Goal: Information Seeking & Learning: Learn about a topic

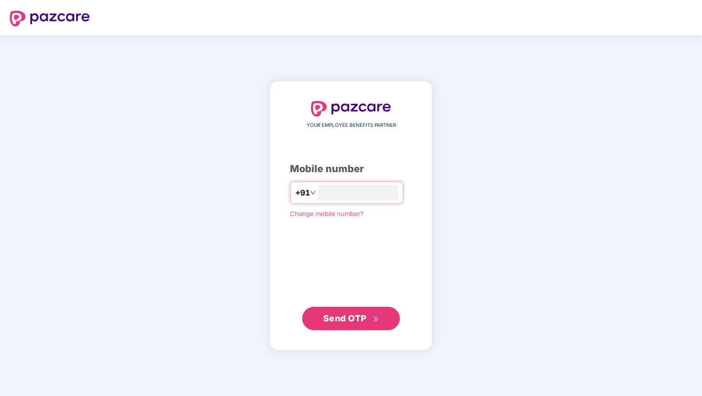
type input "**********"
click at [369, 324] on span "Send OTP" at bounding box center [351, 319] width 56 height 14
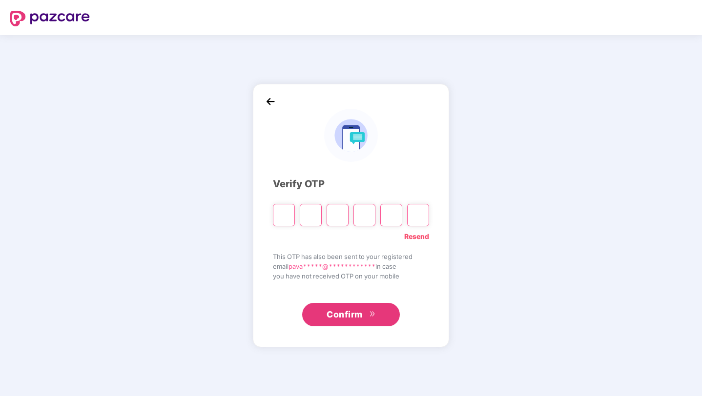
type input "*"
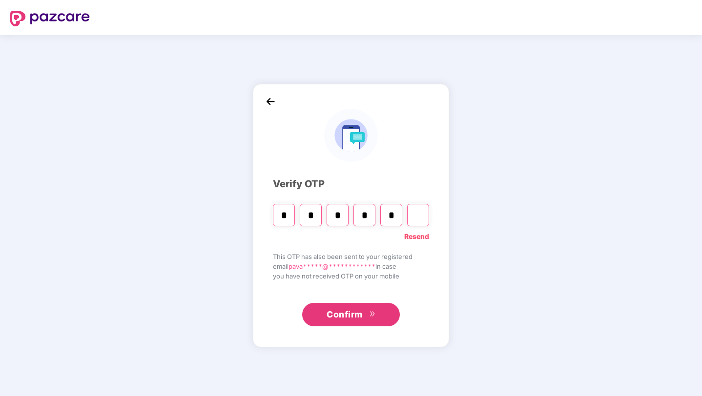
type input "*"
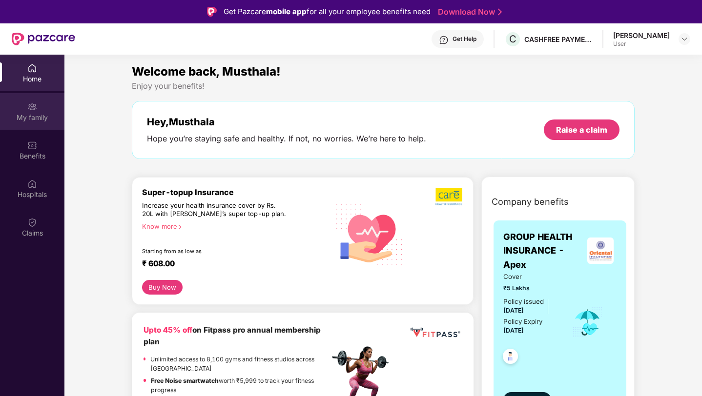
click at [48, 114] on div "My family" at bounding box center [32, 118] width 64 height 10
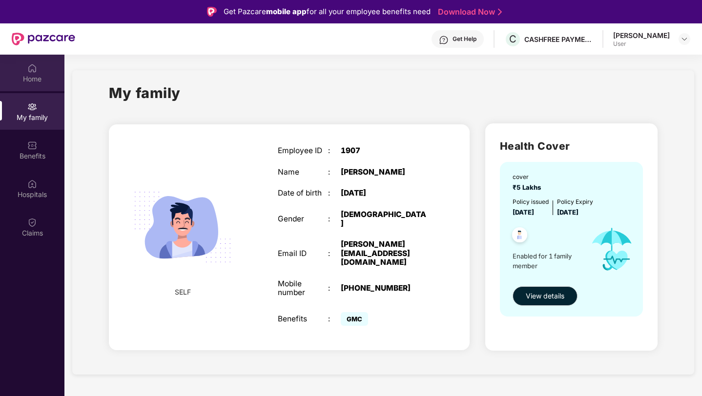
click at [22, 78] on div "Home" at bounding box center [32, 79] width 64 height 10
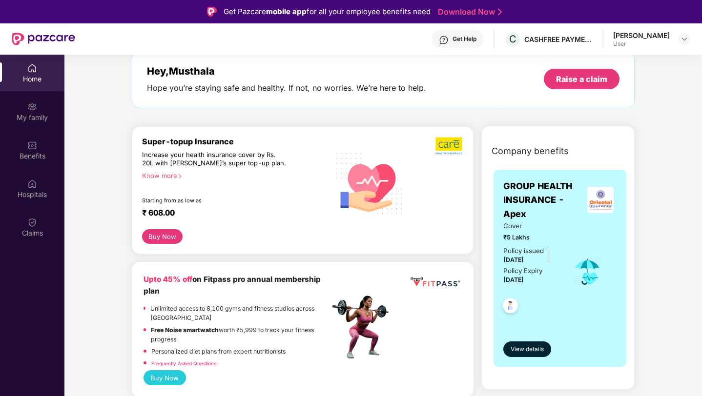
scroll to position [58, 0]
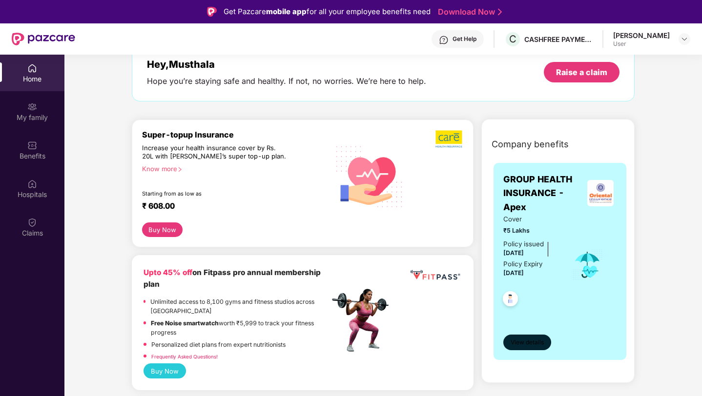
click at [529, 337] on button "View details" at bounding box center [527, 343] width 48 height 16
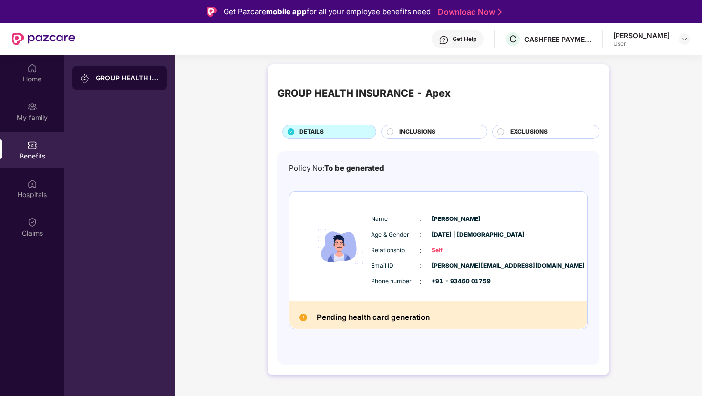
click at [424, 133] on span "INCLUSIONS" at bounding box center [417, 131] width 36 height 9
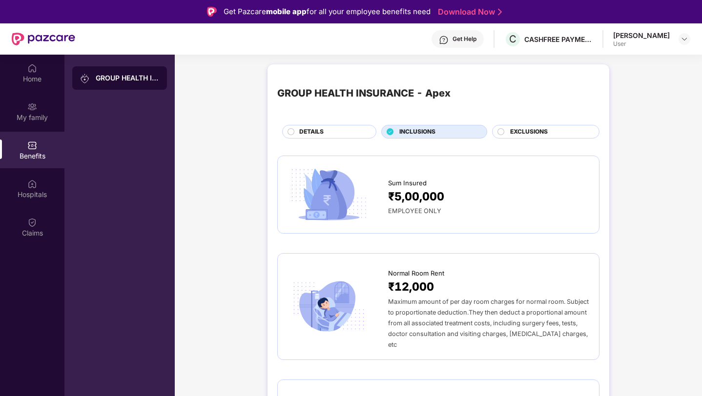
click at [540, 124] on div "GROUP HEALTH INSURANCE - Apex DETAILS INCLUSIONS EXCLUSIONS" at bounding box center [438, 106] width 322 height 64
click at [534, 132] on span "EXCLUSIONS" at bounding box center [529, 131] width 38 height 9
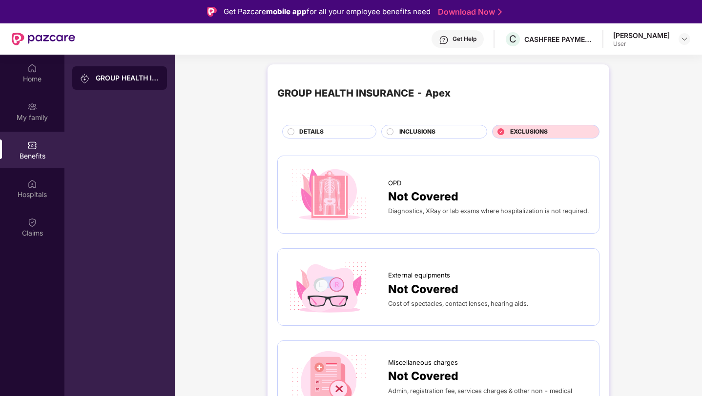
click at [347, 136] on div "DETAILS" at bounding box center [332, 132] width 77 height 11
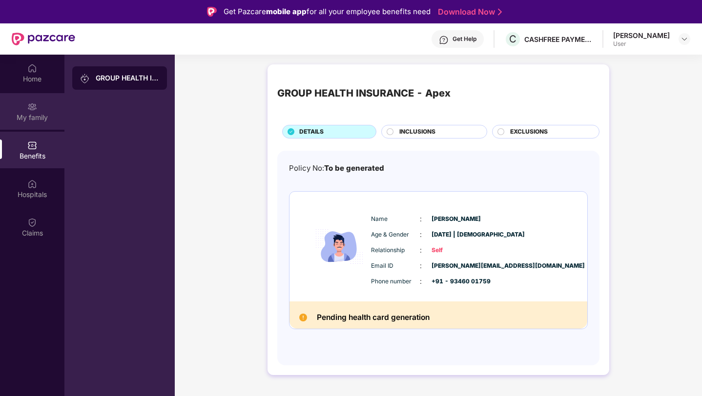
click at [39, 129] on div "My family" at bounding box center [32, 111] width 64 height 37
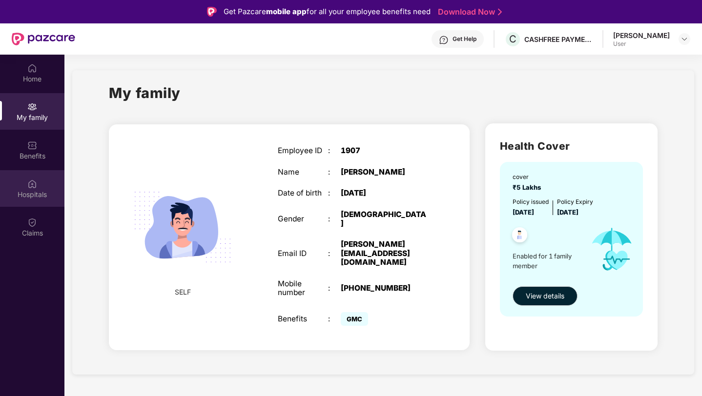
click at [36, 206] on div "Hospitals" at bounding box center [32, 188] width 64 height 37
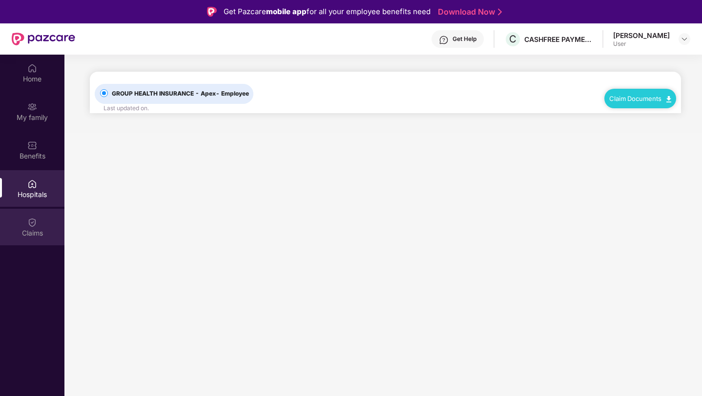
click at [43, 237] on div "Claims" at bounding box center [32, 233] width 64 height 10
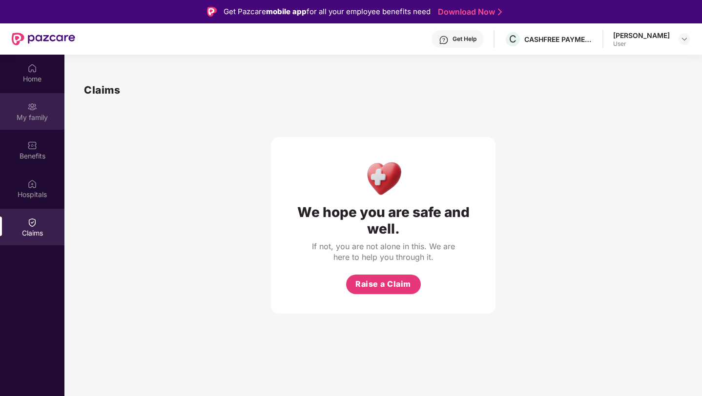
click at [36, 113] on div "My family" at bounding box center [32, 118] width 64 height 10
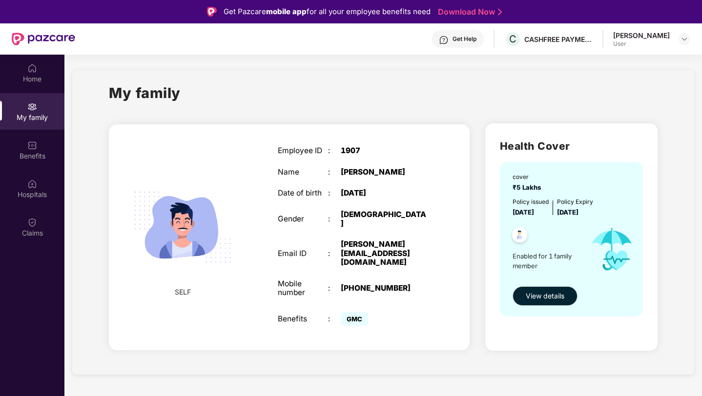
click at [30, 51] on div at bounding box center [43, 38] width 63 height 31
click at [34, 71] on img at bounding box center [32, 68] width 10 height 10
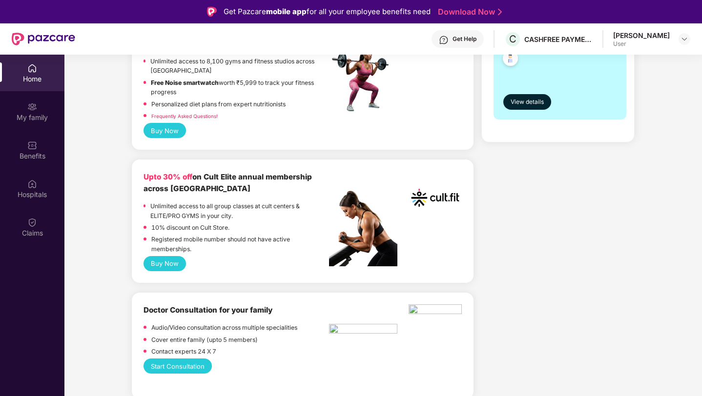
scroll to position [303, 0]
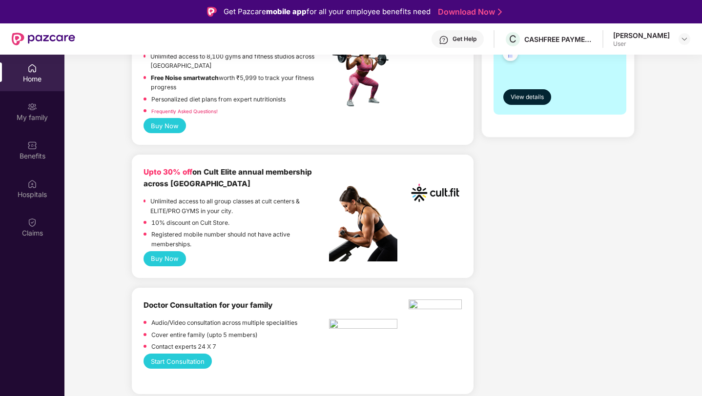
click at [176, 262] on button "Buy Now" at bounding box center [165, 258] width 42 height 15
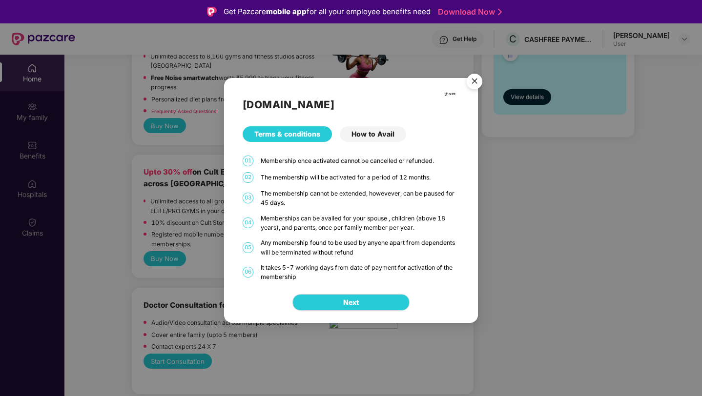
click at [364, 135] on div "How to Avail" at bounding box center [373, 134] width 66 height 16
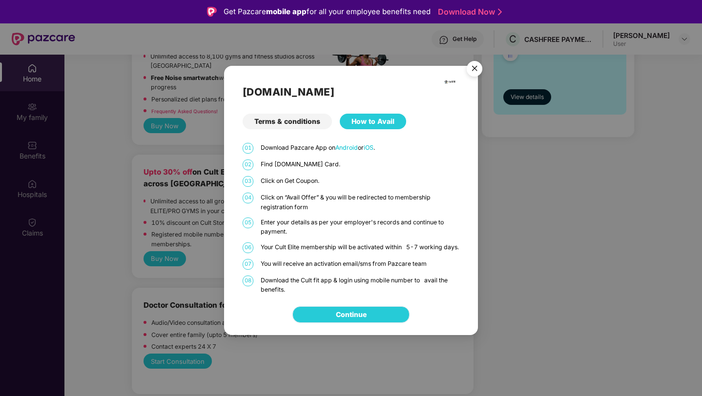
click at [356, 320] on link "Continue" at bounding box center [351, 314] width 31 height 11
click at [467, 64] on img "Close" at bounding box center [474, 70] width 27 height 27
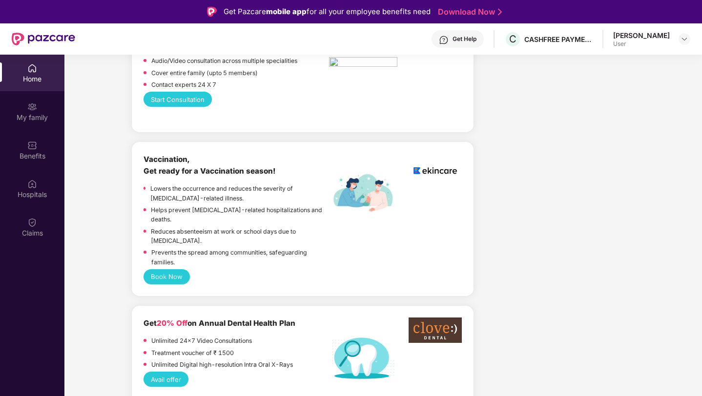
scroll to position [0, 0]
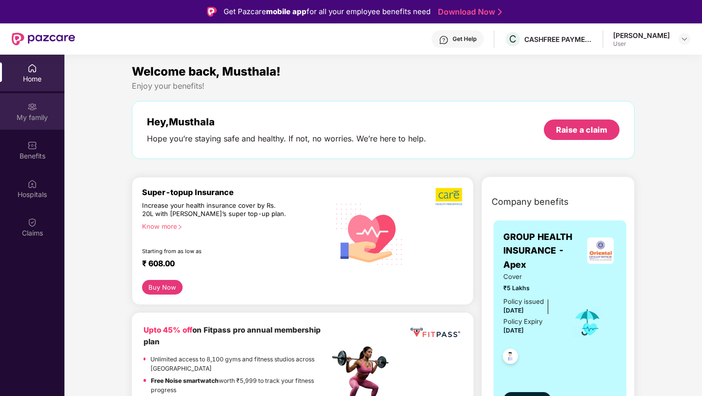
click at [39, 107] on div "My family" at bounding box center [32, 111] width 64 height 37
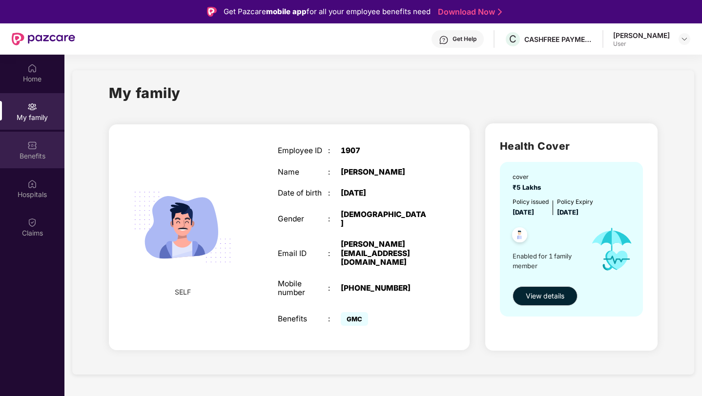
click at [36, 143] on img at bounding box center [32, 146] width 10 height 10
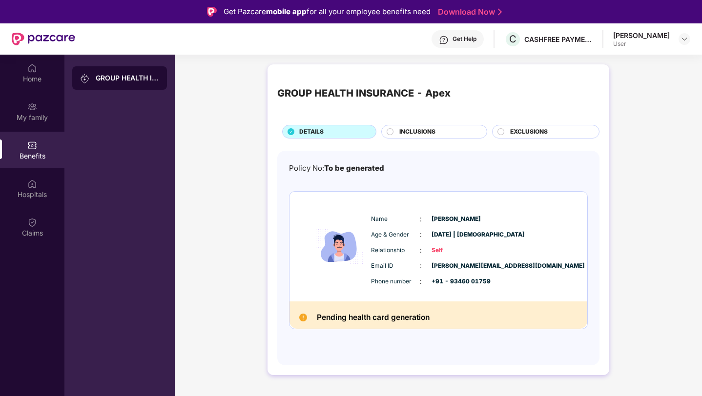
click at [25, 165] on div "Benefits" at bounding box center [32, 150] width 64 height 37
click at [27, 175] on div "Hospitals" at bounding box center [32, 188] width 64 height 37
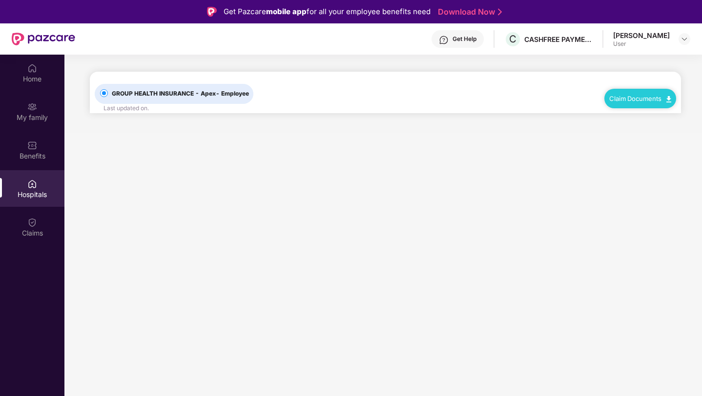
click at [646, 103] on div "Claim Documents" at bounding box center [640, 99] width 72 height 20
click at [657, 40] on div "User" at bounding box center [641, 44] width 57 height 8
click at [675, 34] on div "Musthala Pavan Sai User" at bounding box center [651, 39] width 77 height 17
click at [683, 38] on img at bounding box center [684, 39] width 8 height 8
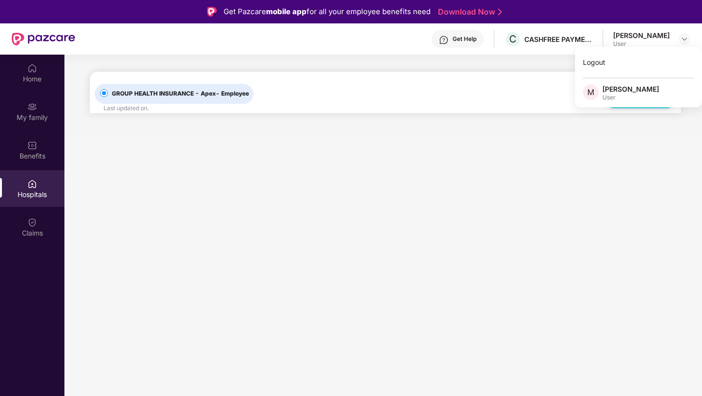
click at [307, 110] on div "GROUP HEALTH INSURANCE - Apex - Employee Last updated on . Claim Documents" at bounding box center [385, 92] width 581 height 41
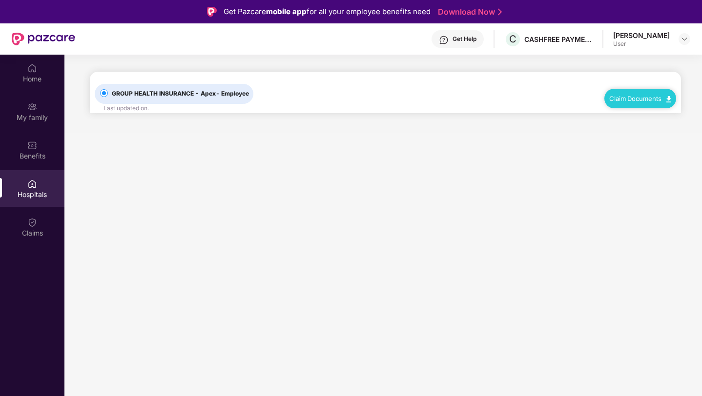
click at [643, 41] on div "User" at bounding box center [641, 44] width 57 height 8
click at [680, 40] on img at bounding box center [684, 39] width 8 height 8
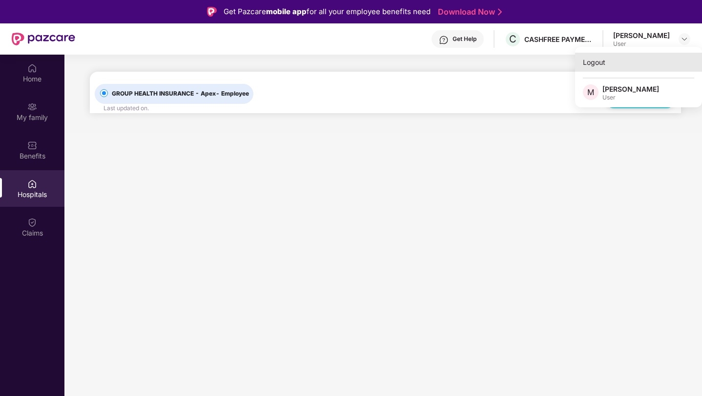
click at [601, 66] on div "Logout" at bounding box center [638, 62] width 127 height 19
